Goal: Transaction & Acquisition: Purchase product/service

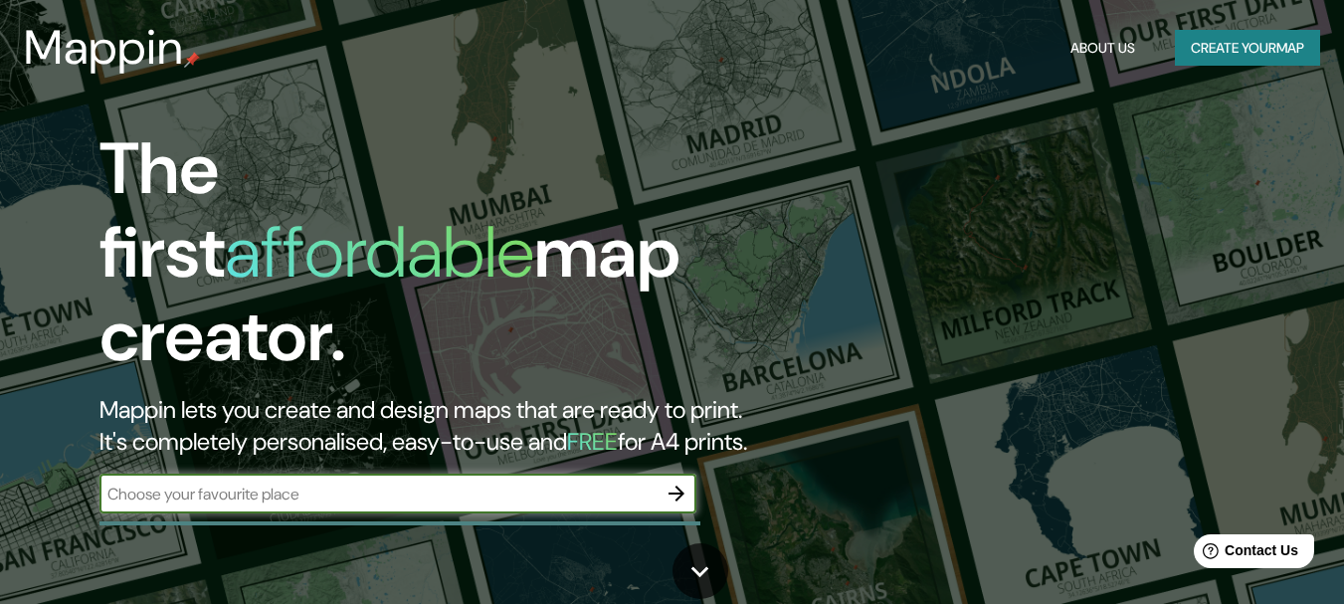
click at [1214, 54] on button "Create your map" at bounding box center [1246, 48] width 145 height 37
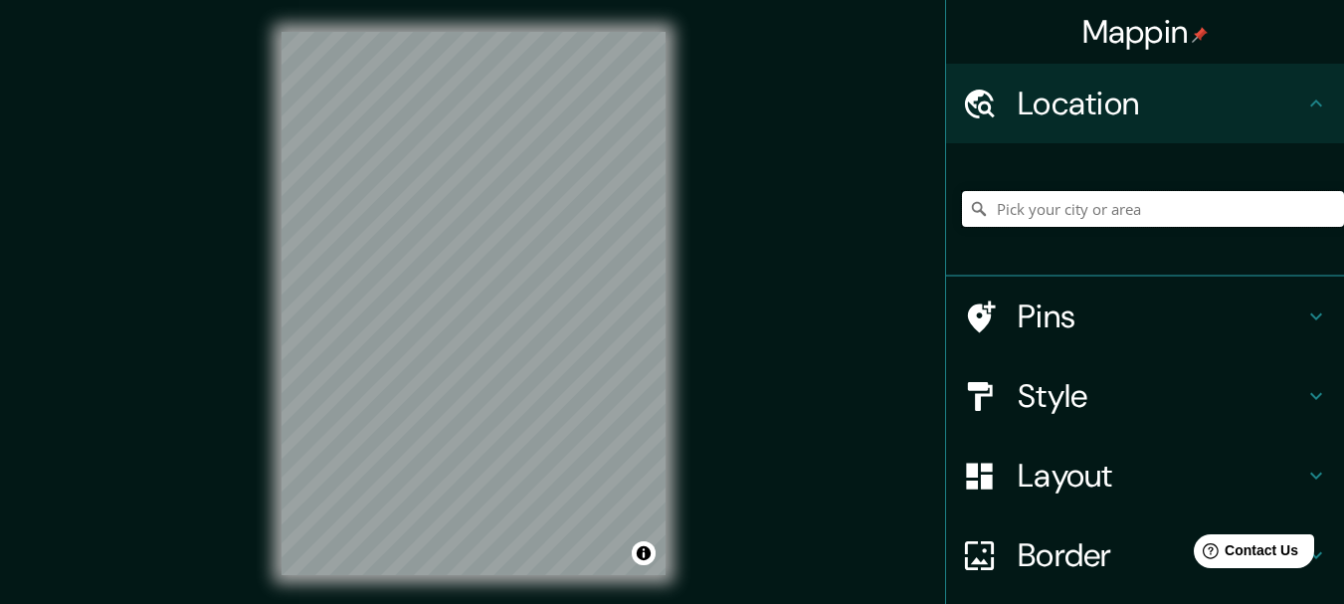
click at [1101, 218] on input "Pick your city or area" at bounding box center [1153, 209] width 382 height 36
paste input "[STREET_ADDRESS][PERSON_NAME], en el distrito de [GEOGRAPHIC_DATA][PERSON_NAME]…"
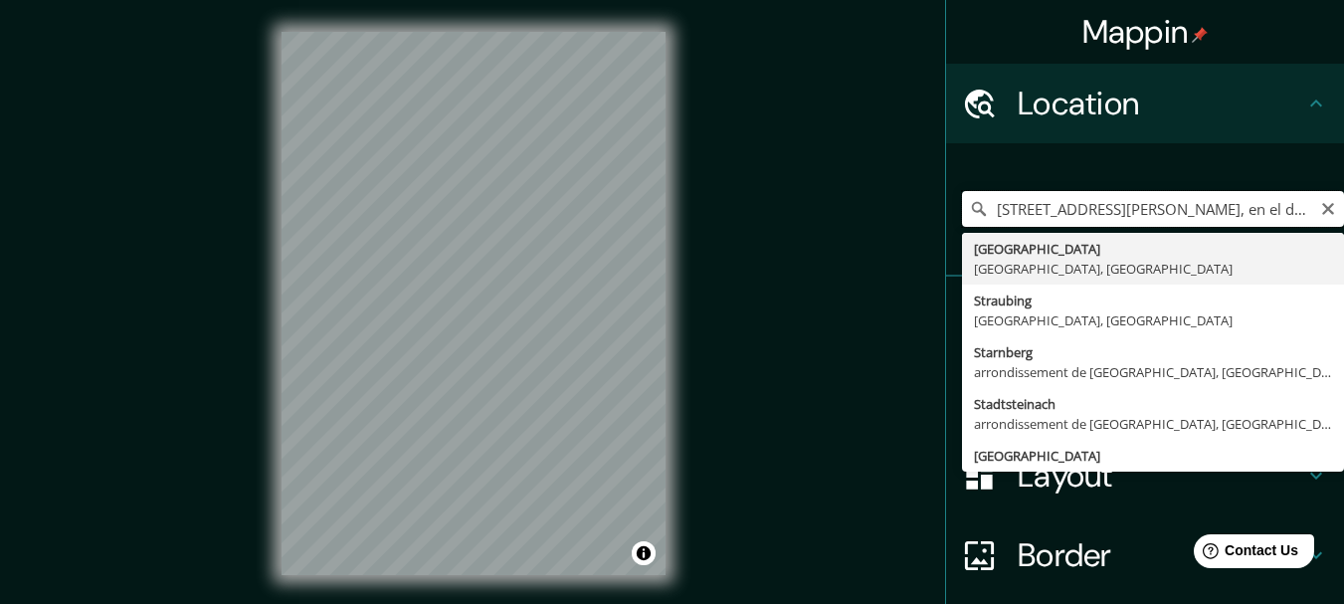
drag, startPoint x: 1172, startPoint y: 207, endPoint x: 874, endPoint y: 185, distance: 299.1
click at [874, 185] on div "Mappin Location [GEOGRAPHIC_DATA][PERSON_NAME], [GEOGRAPHIC_DATA], en el distri…" at bounding box center [672, 319] width 1344 height 638
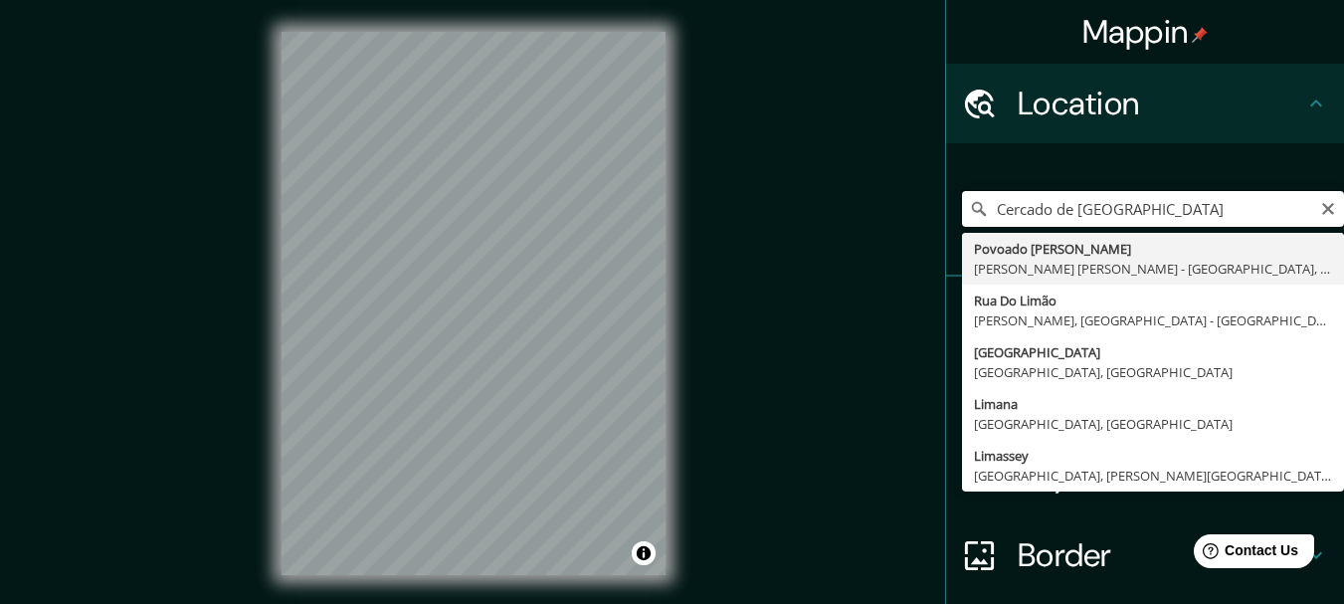
click at [1133, 209] on input "Cercado de [GEOGRAPHIC_DATA]" at bounding box center [1153, 209] width 382 height 36
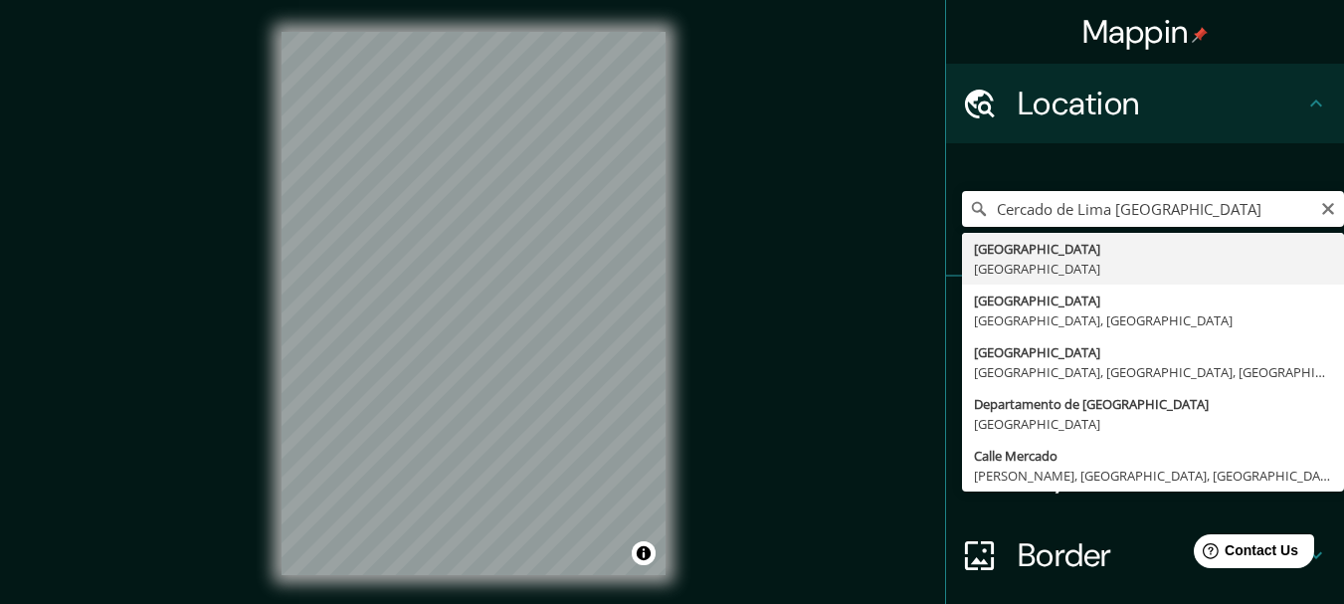
type input "[GEOGRAPHIC_DATA], [GEOGRAPHIC_DATA]"
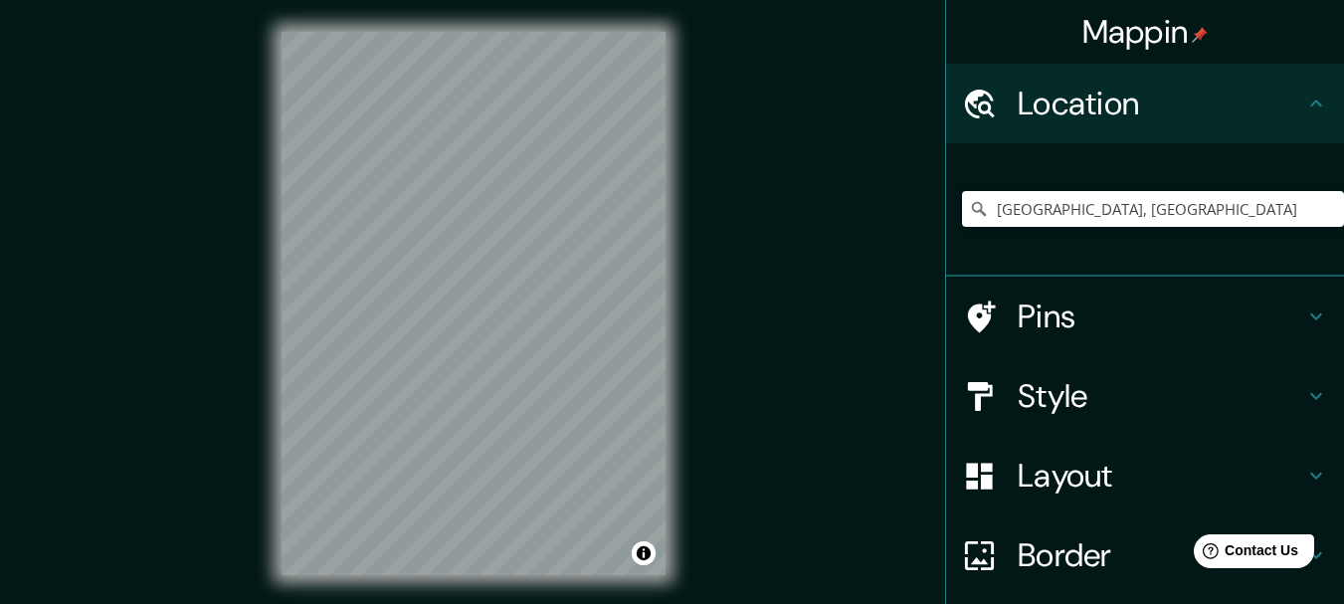
click at [1064, 469] on h4 "Layout" at bounding box center [1160, 475] width 286 height 40
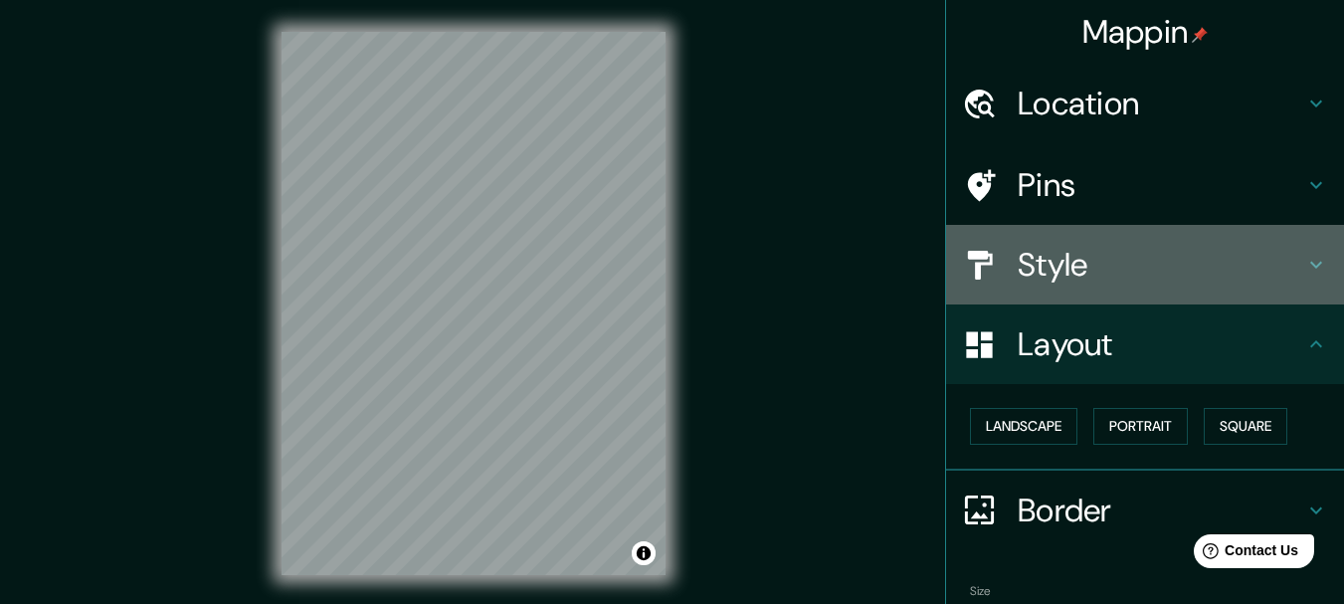
click at [1060, 258] on h4 "Style" at bounding box center [1160, 265] width 286 height 40
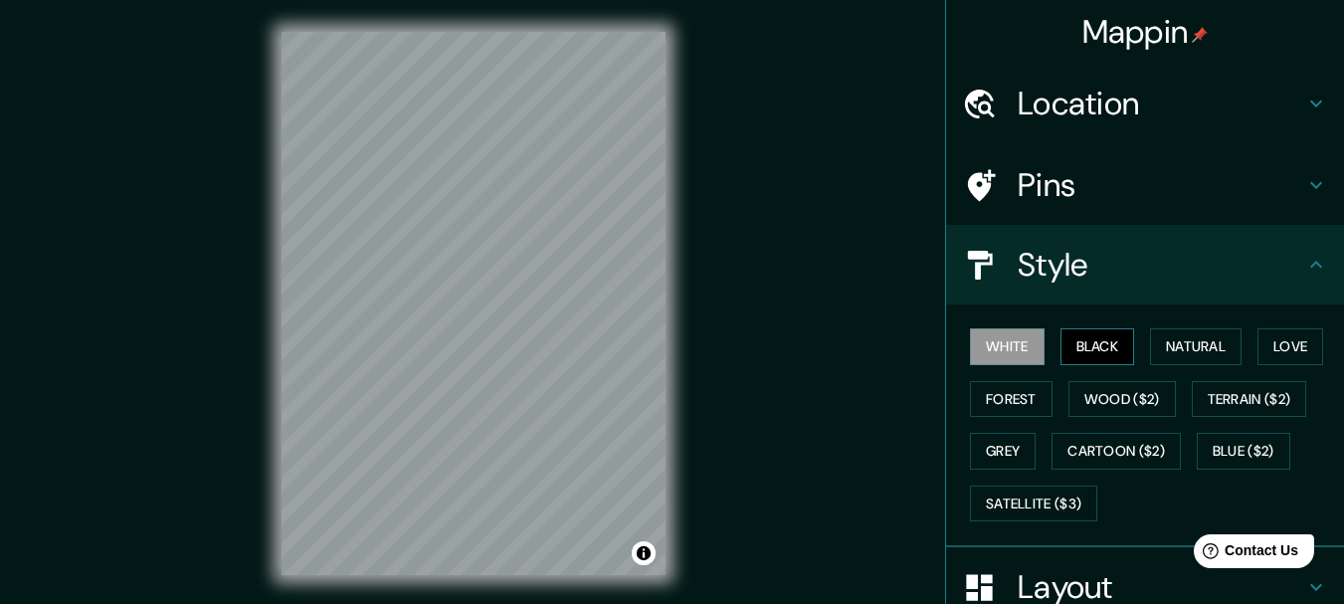
click at [1060, 331] on button "Black" at bounding box center [1097, 346] width 75 height 37
